Goal: Task Accomplishment & Management: Manage account settings

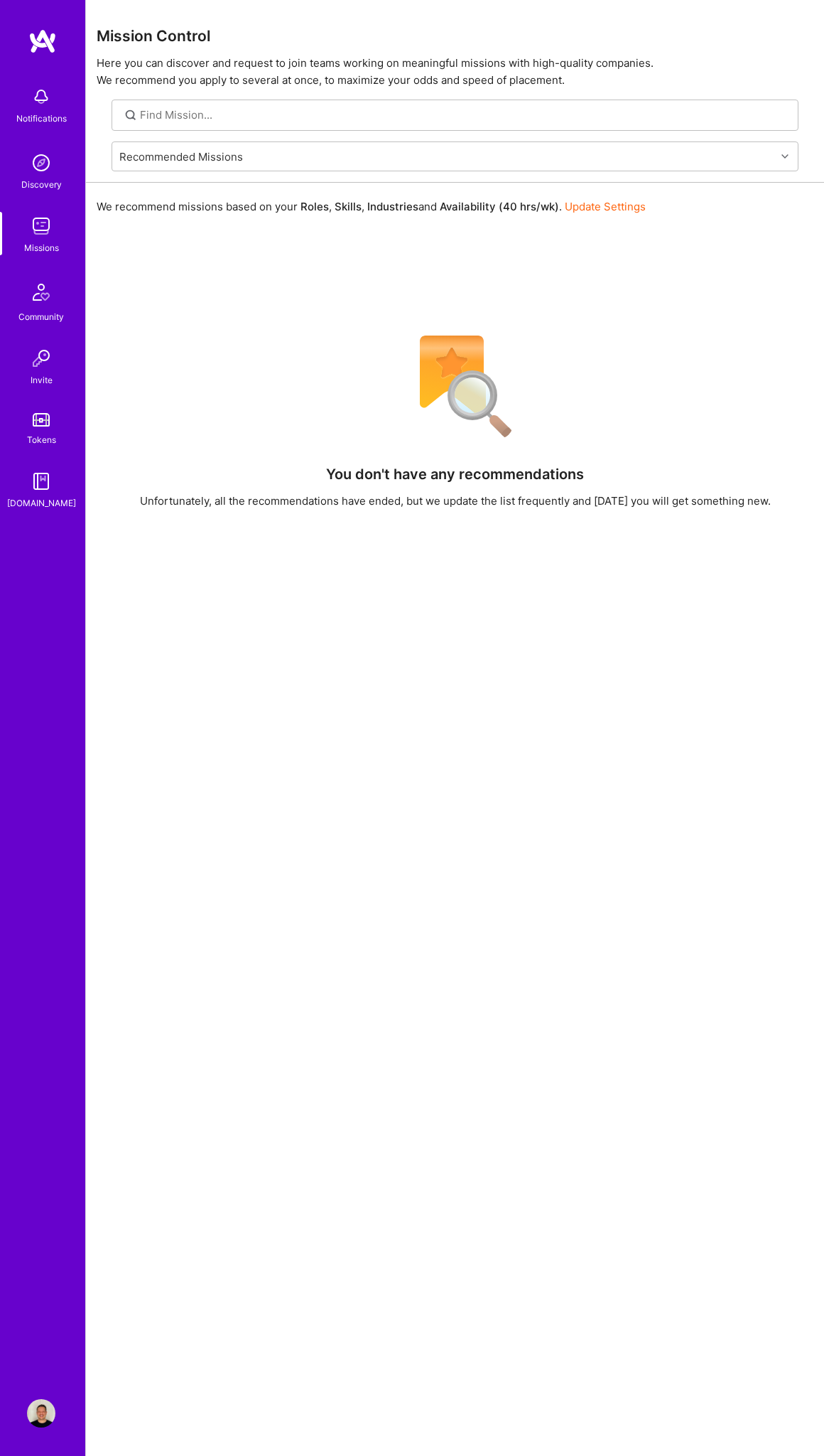
click at [596, 202] on link "Update Settings" at bounding box center [605, 206] width 81 height 14
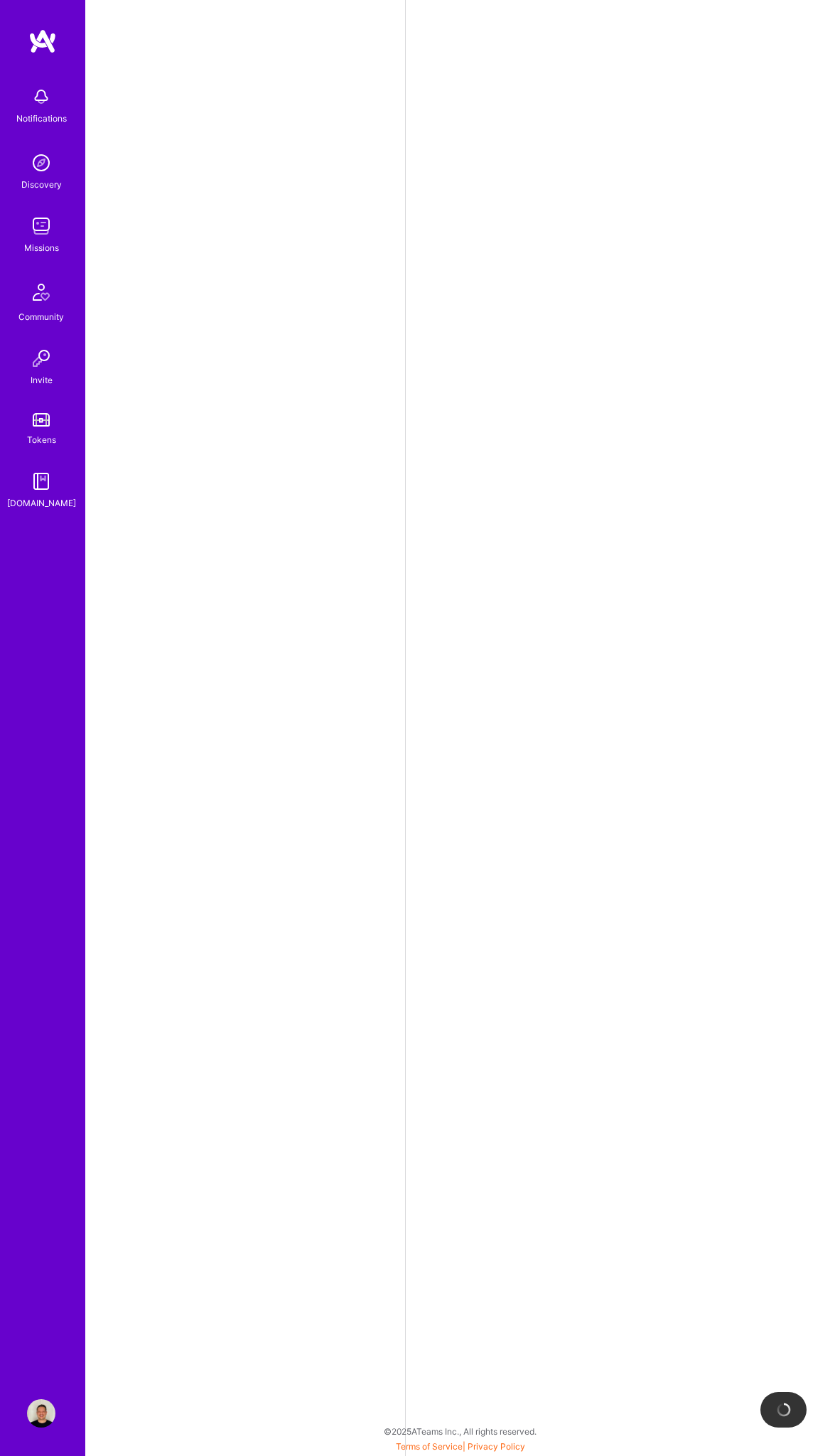
select select "US"
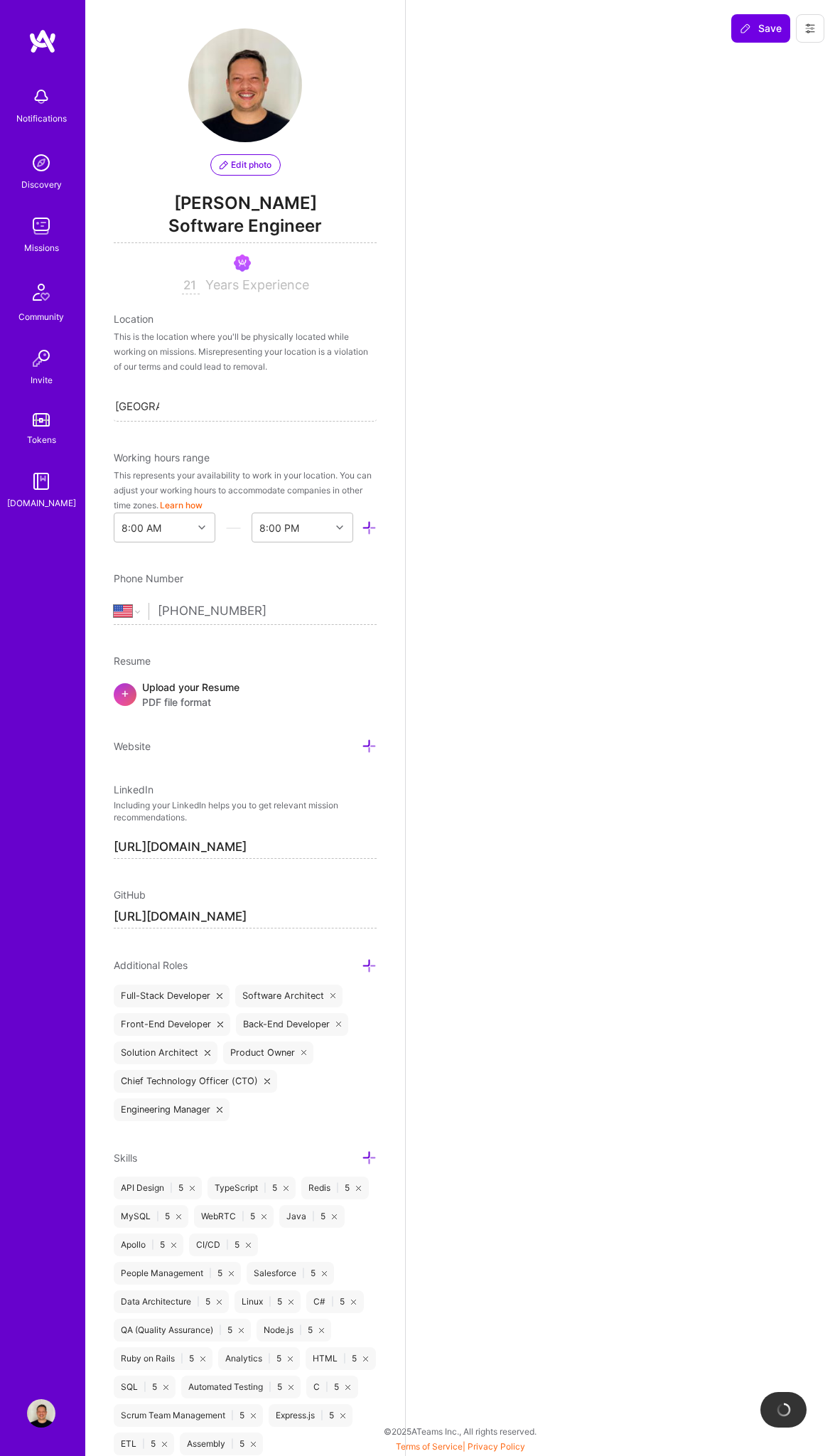
select select "Right Now"
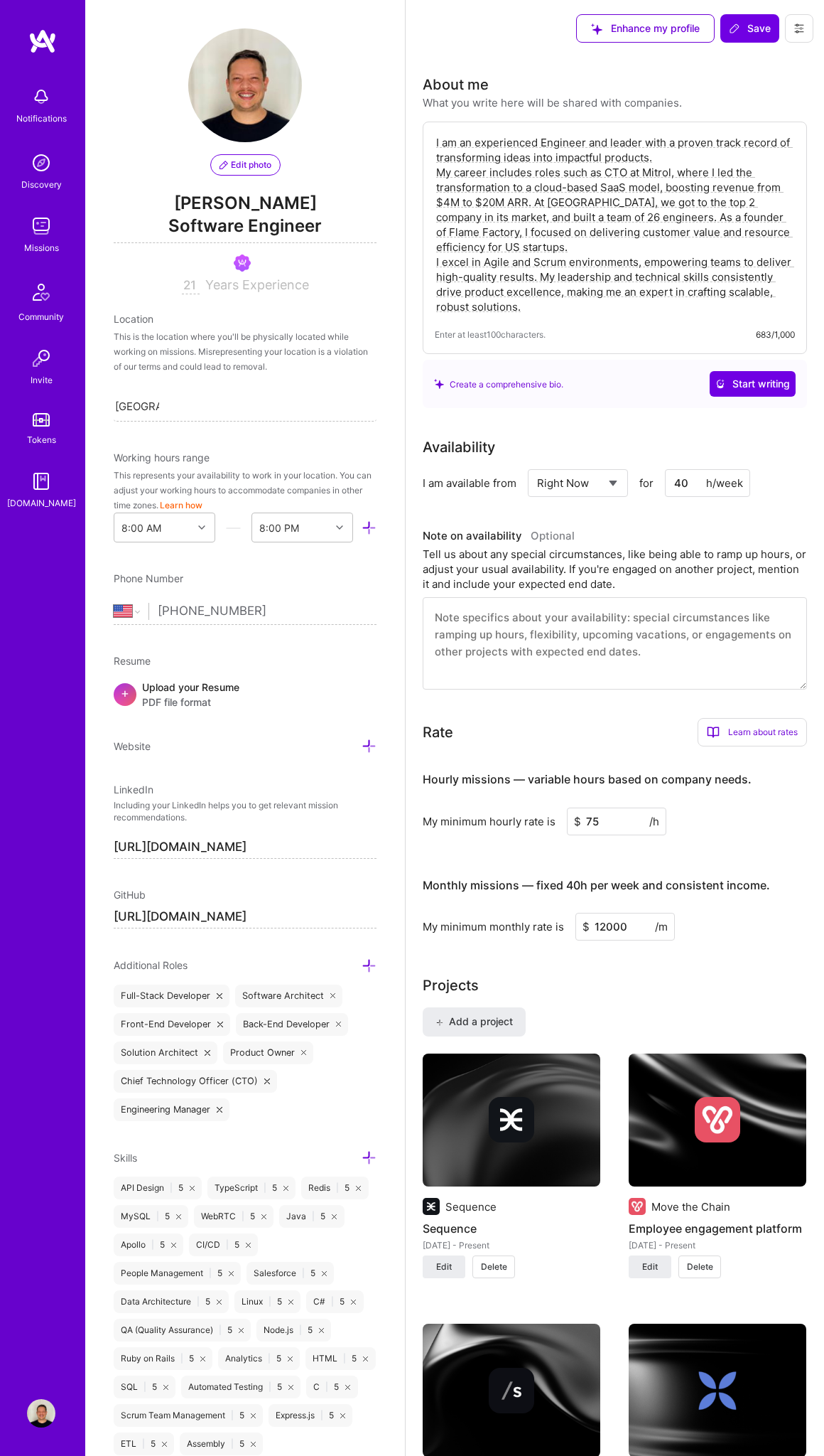
click at [616, 481] on select "Select... Right Now Future Date Not Available" at bounding box center [578, 482] width 81 height 36
click at [744, 25] on span "Save" at bounding box center [749, 28] width 42 height 15
click at [42, 46] on img at bounding box center [42, 41] width 28 height 25
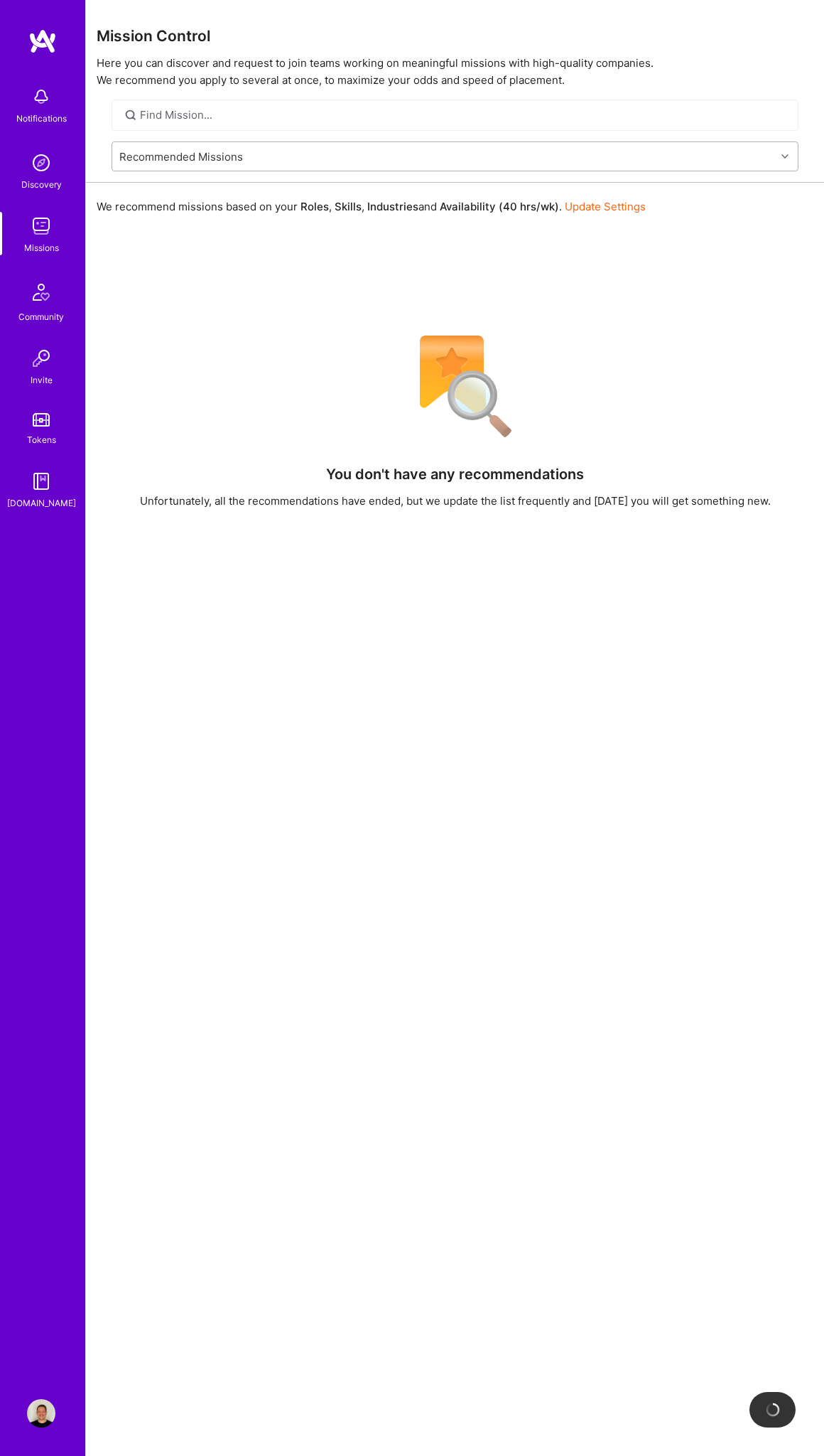
click at [588, 164] on div "Recommended Missions" at bounding box center [443, 156] width 663 height 28
click at [336, 212] on div "Applied Missions" at bounding box center [455, 219] width 687 height 26
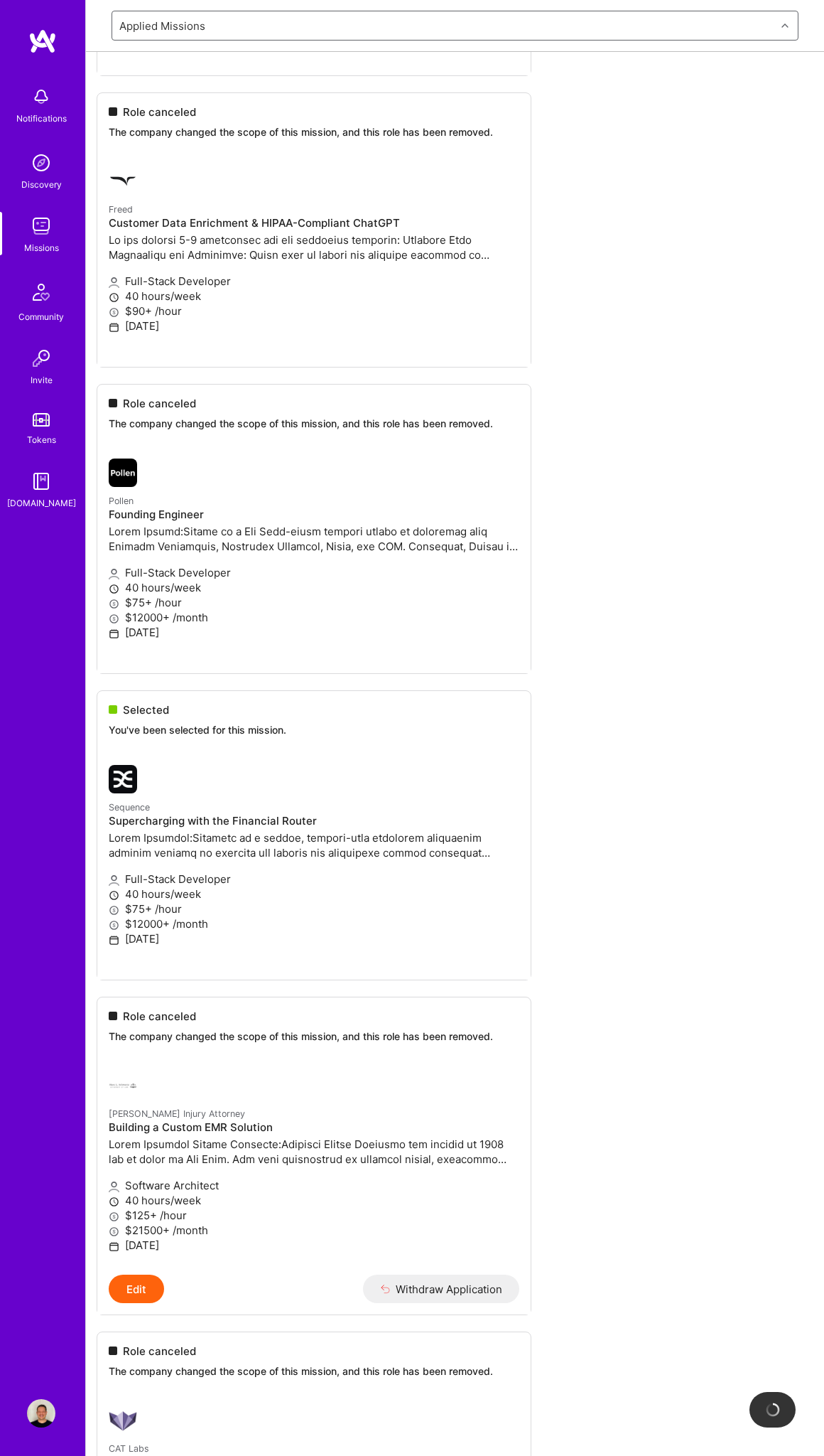
scroll to position [4758, 0]
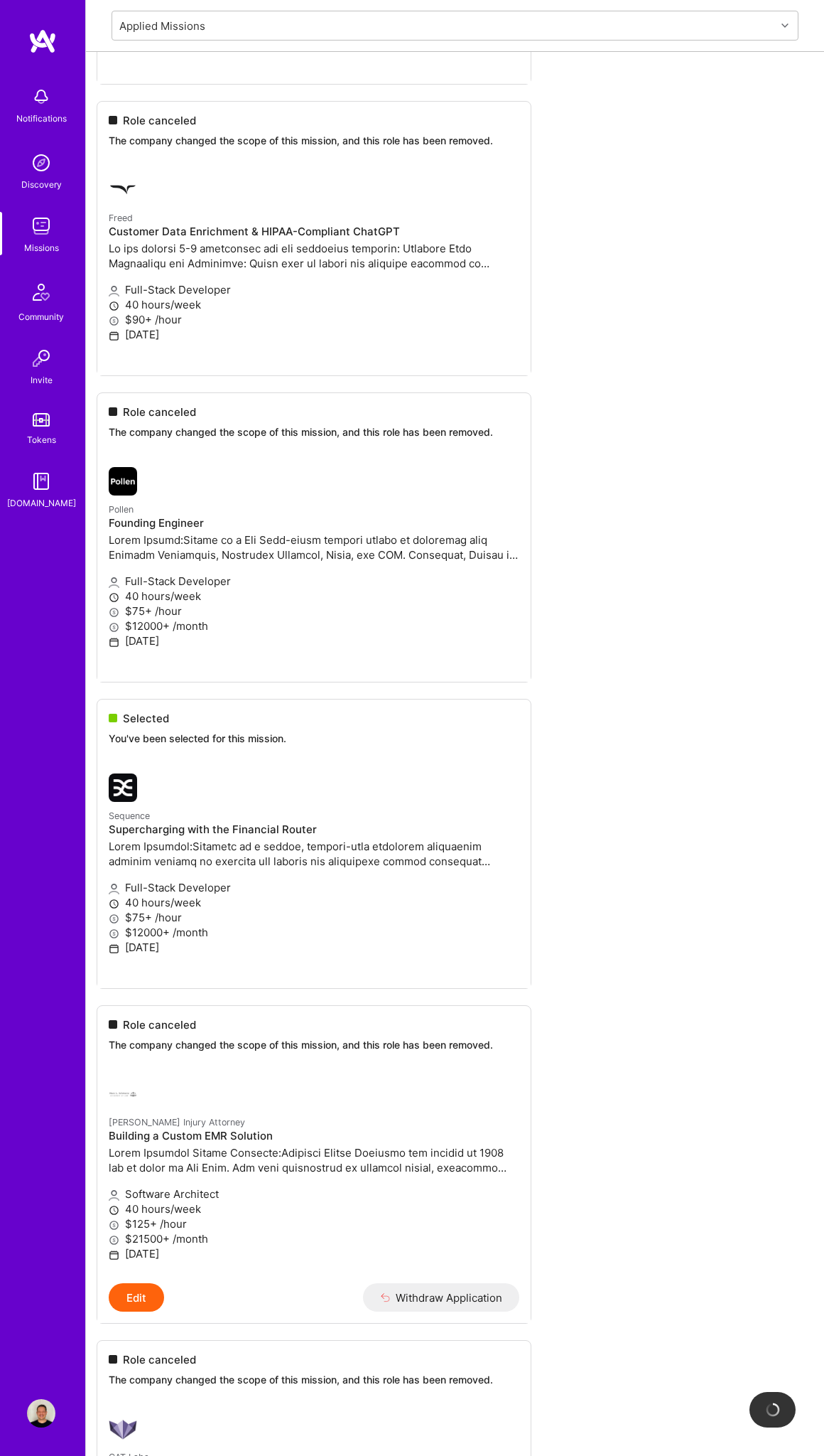
drag, startPoint x: 153, startPoint y: 923, endPoint x: 218, endPoint y: 945, distance: 68.6
drag, startPoint x: 164, startPoint y: 968, endPoint x: 128, endPoint y: 872, distance: 102.5
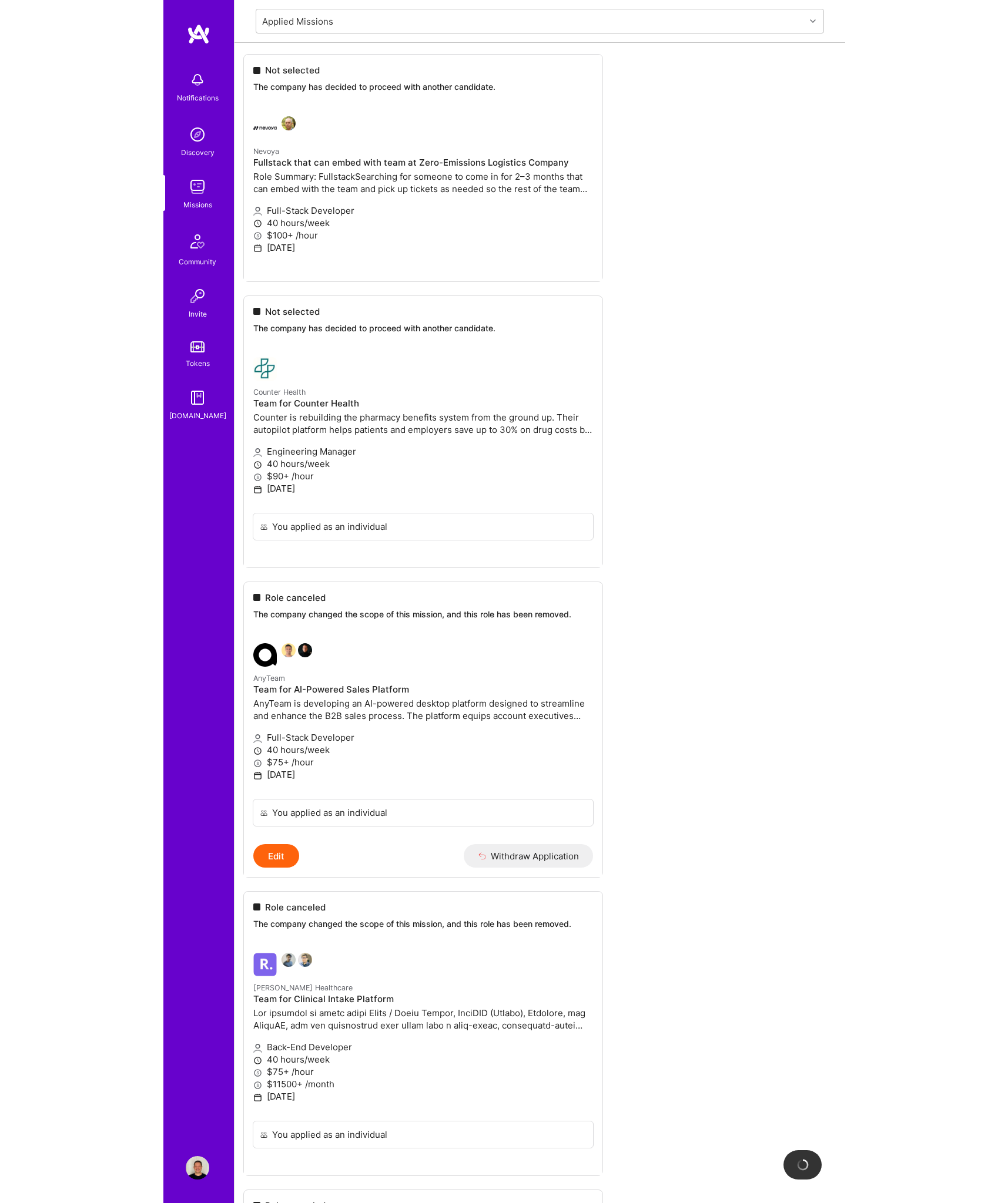
scroll to position [0, 0]
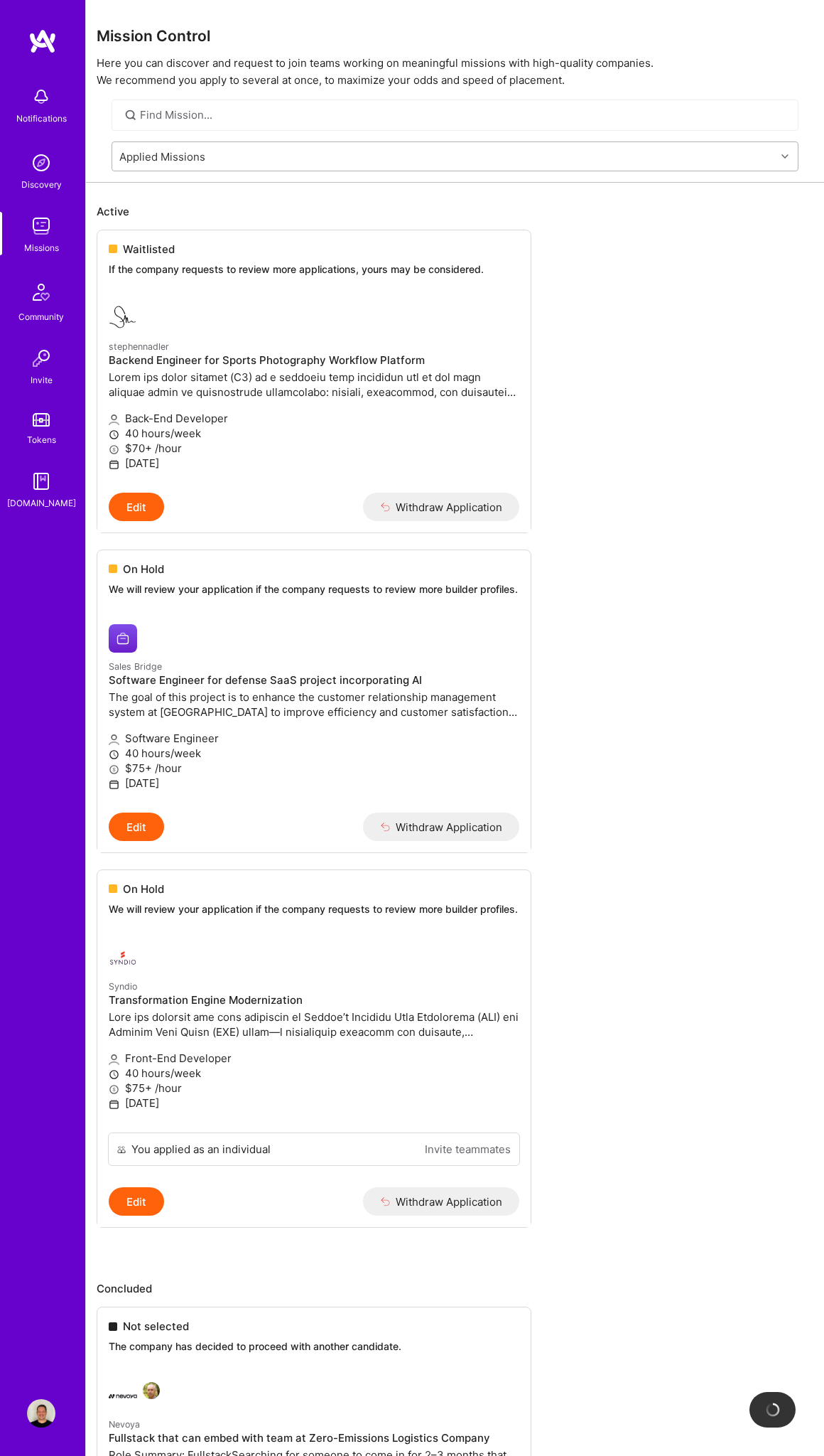
click at [182, 156] on div "Applied Missions" at bounding box center [162, 155] width 86 height 15
click at [184, 220] on div "All Missions" at bounding box center [455, 219] width 687 height 26
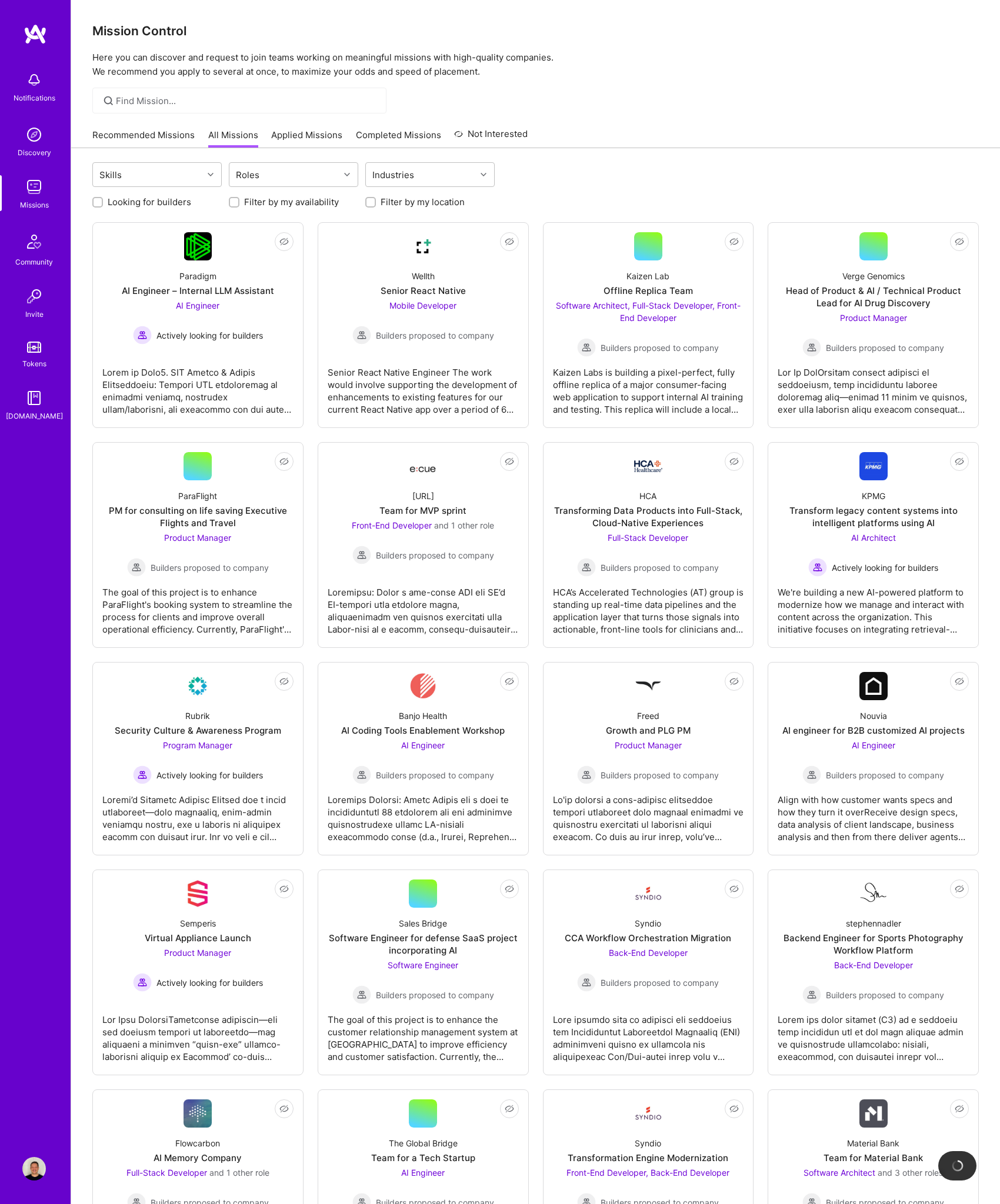
click at [160, 201] on label "Looking for builders" at bounding box center [149, 201] width 83 height 12
click at [103, 201] on input "Looking for builders" at bounding box center [99, 203] width 8 height 8
checkbox input "true"
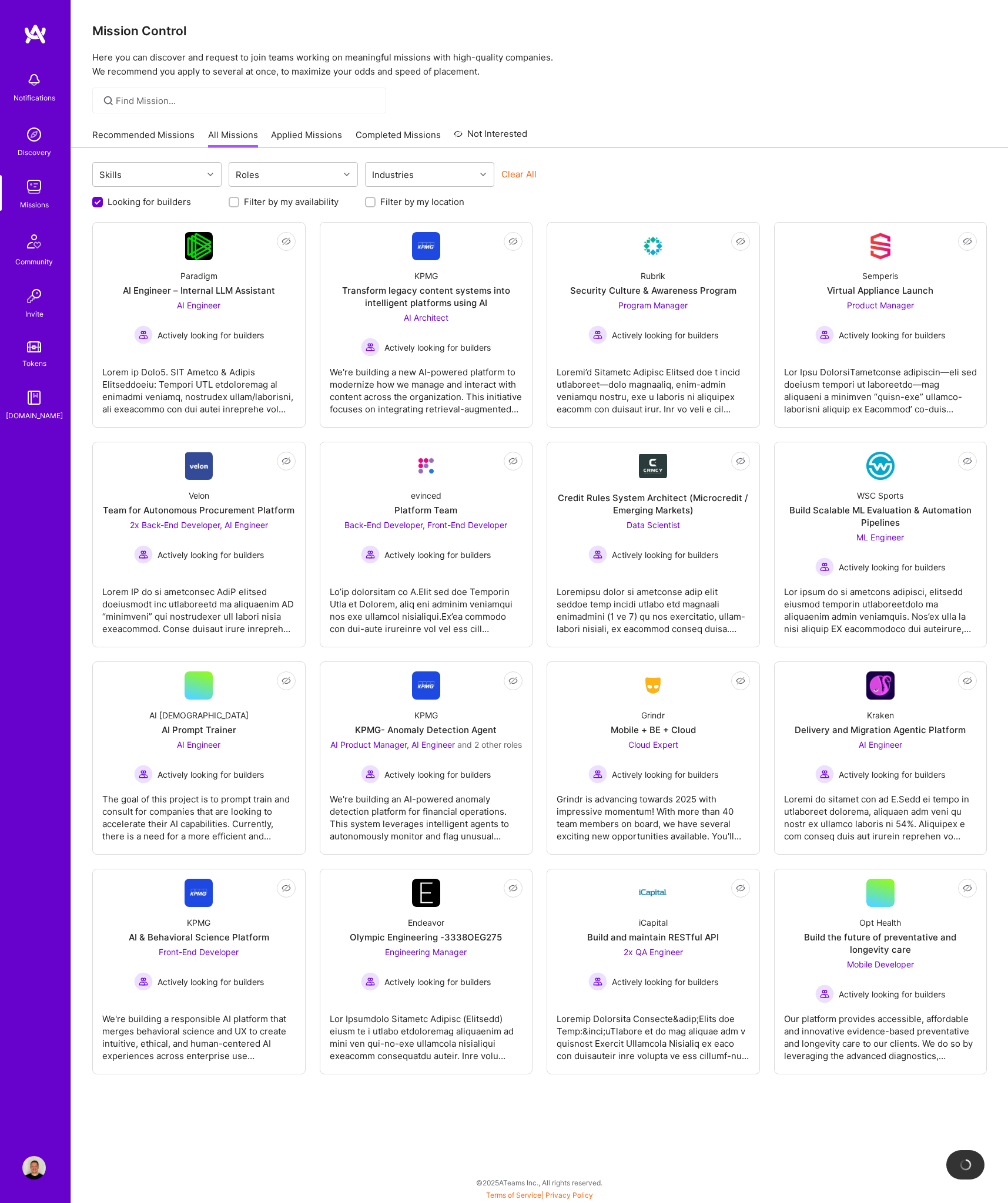
click at [262, 205] on label "Filter by my availability" at bounding box center [291, 201] width 94 height 12
click at [239, 205] on input "Filter by my availability" at bounding box center [235, 203] width 8 height 8
checkbox input "true"
click at [436, 207] on label "Filter by my location" at bounding box center [422, 201] width 84 height 12
click at [375, 207] on input "Filter by my location" at bounding box center [371, 203] width 8 height 8
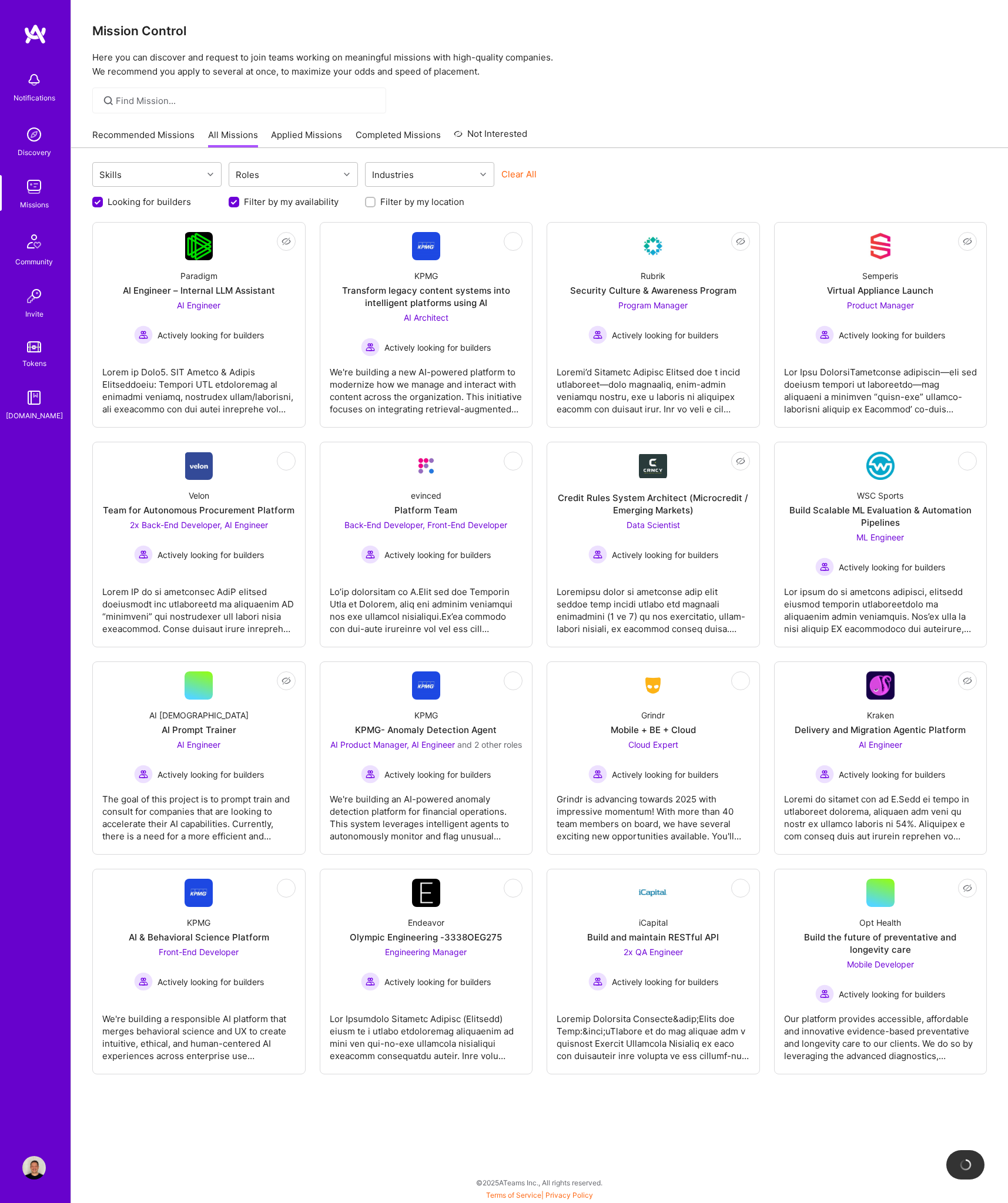
checkbox input "true"
